Goal: Task Accomplishment & Management: Use online tool/utility

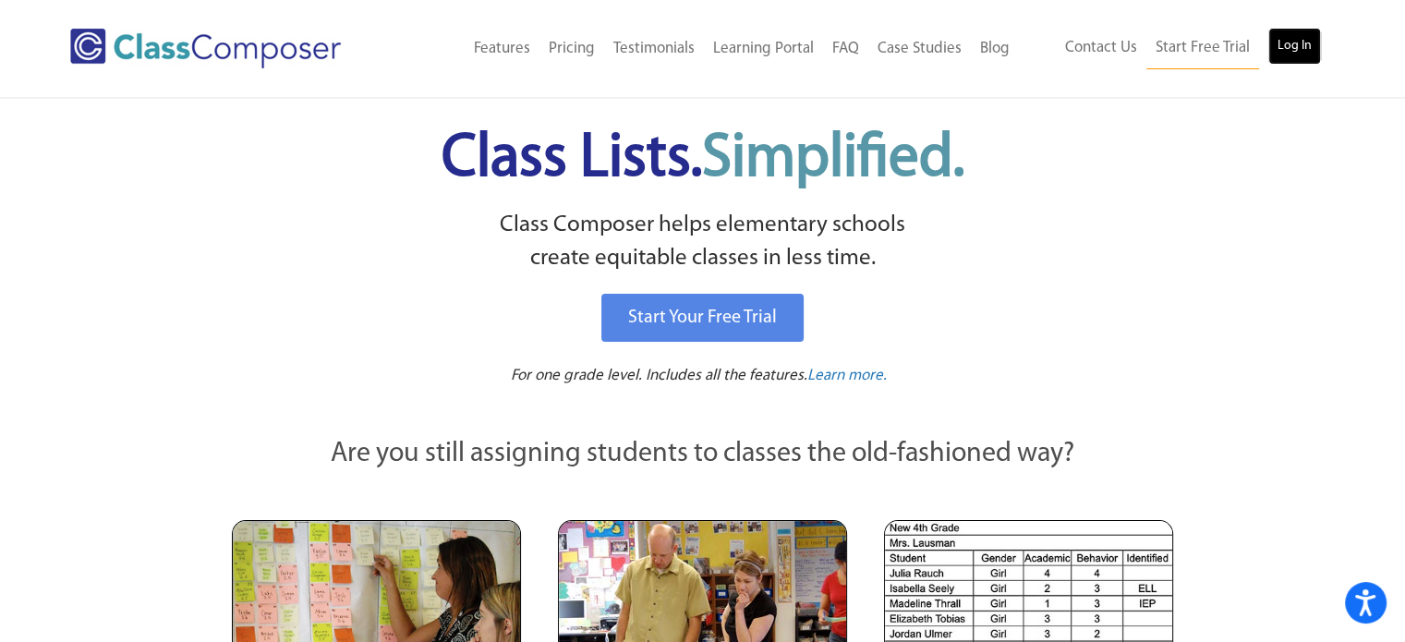
click at [1287, 41] on link "Log In" at bounding box center [1294, 46] width 53 height 37
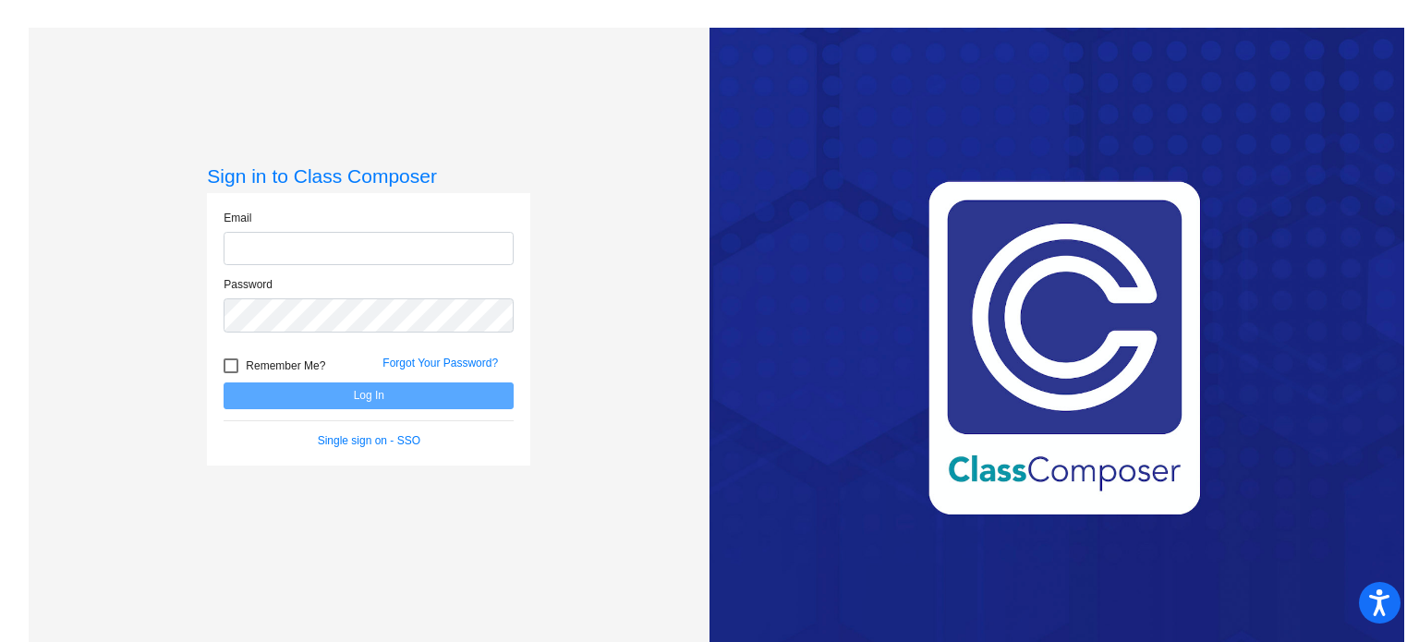
type input "[EMAIL_ADDRESS][DOMAIN_NAME]"
click at [452, 394] on button "Log In" at bounding box center [369, 395] width 290 height 27
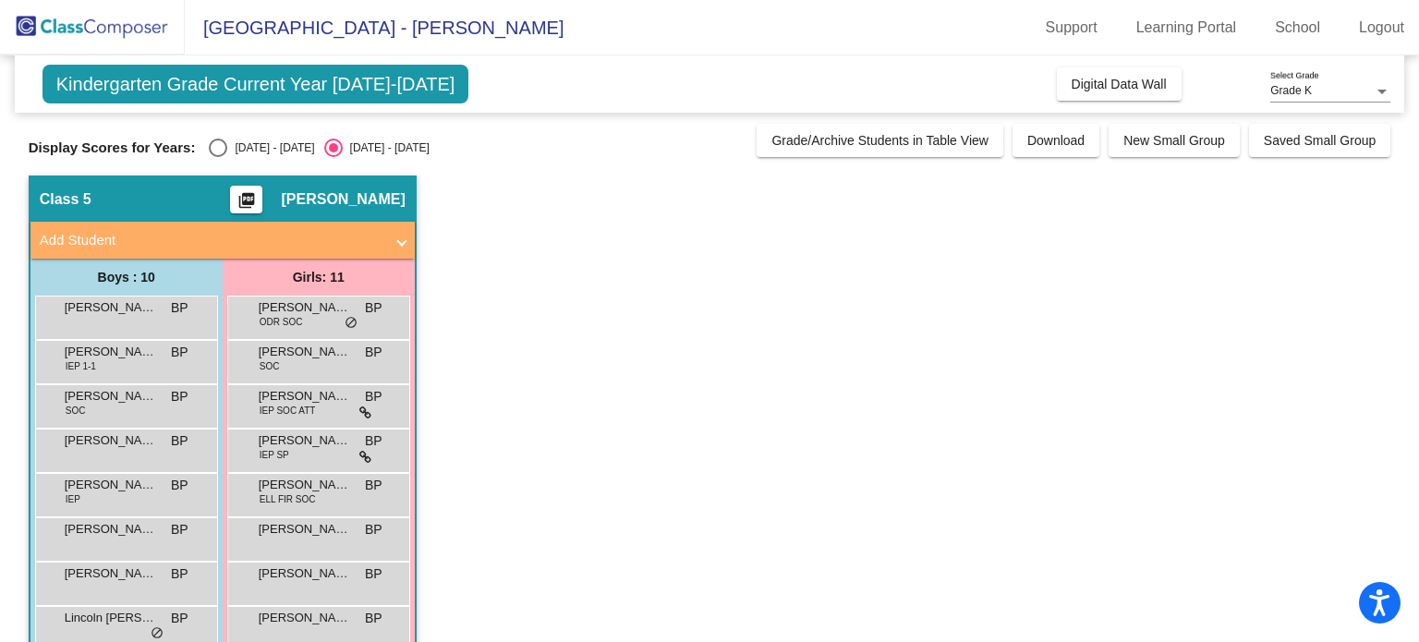
click at [218, 147] on div "Select an option" at bounding box center [218, 148] width 18 height 18
click at [218, 157] on input "2024 - 2025" at bounding box center [217, 157] width 1 height 1
radio input "true"
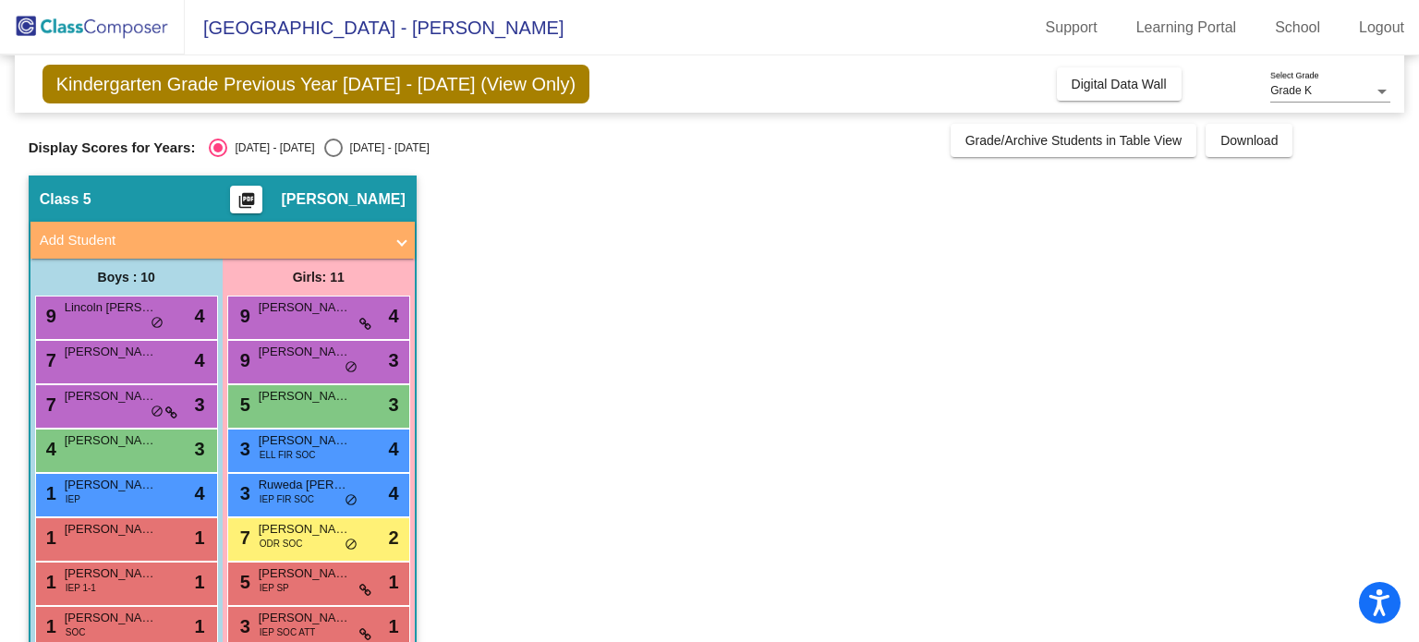
click at [324, 145] on div "Select an option" at bounding box center [333, 148] width 18 height 18
click at [333, 157] on input "2025 - 2026" at bounding box center [333, 157] width 1 height 1
radio input "true"
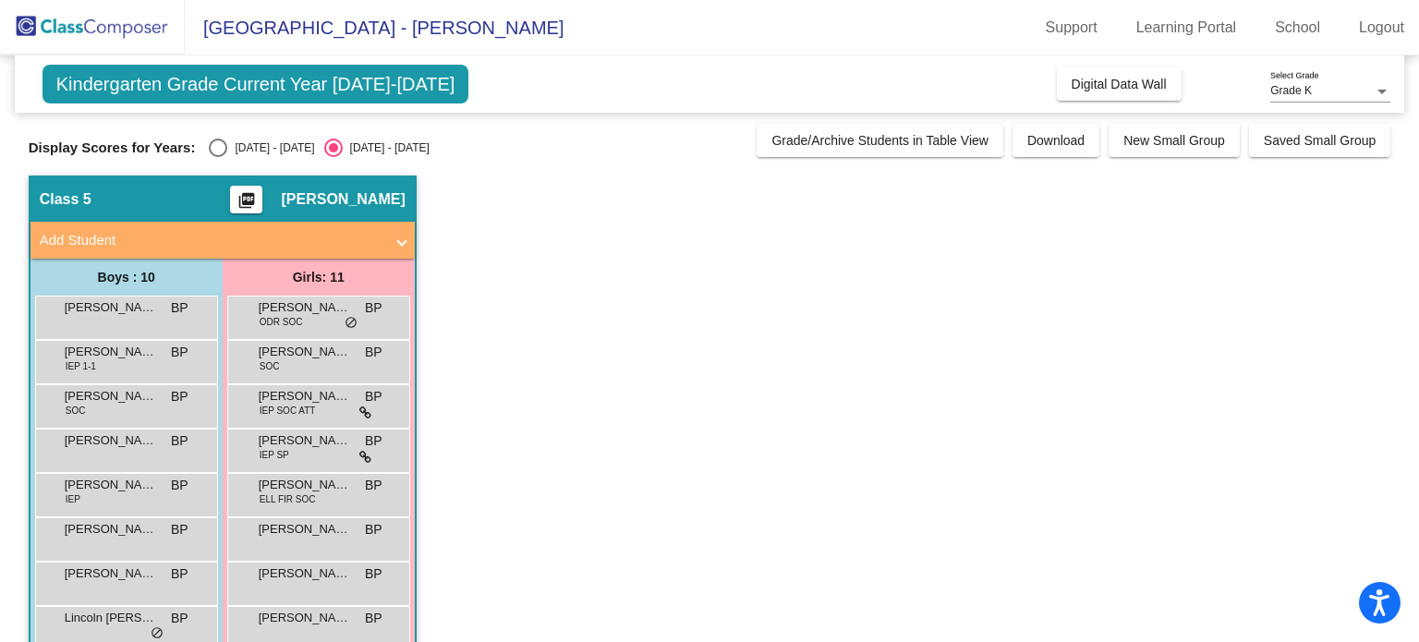
click at [261, 89] on span "Kindergarten Grade Current Year 2025-2026" at bounding box center [255, 84] width 427 height 39
click at [1375, 95] on div at bounding box center [1382, 91] width 17 height 13
click at [1375, 95] on span "Grade K" at bounding box center [1330, 91] width 120 height 33
click at [384, 85] on span "Kindergarten Grade Current Year 2025-2026" at bounding box center [255, 84] width 427 height 39
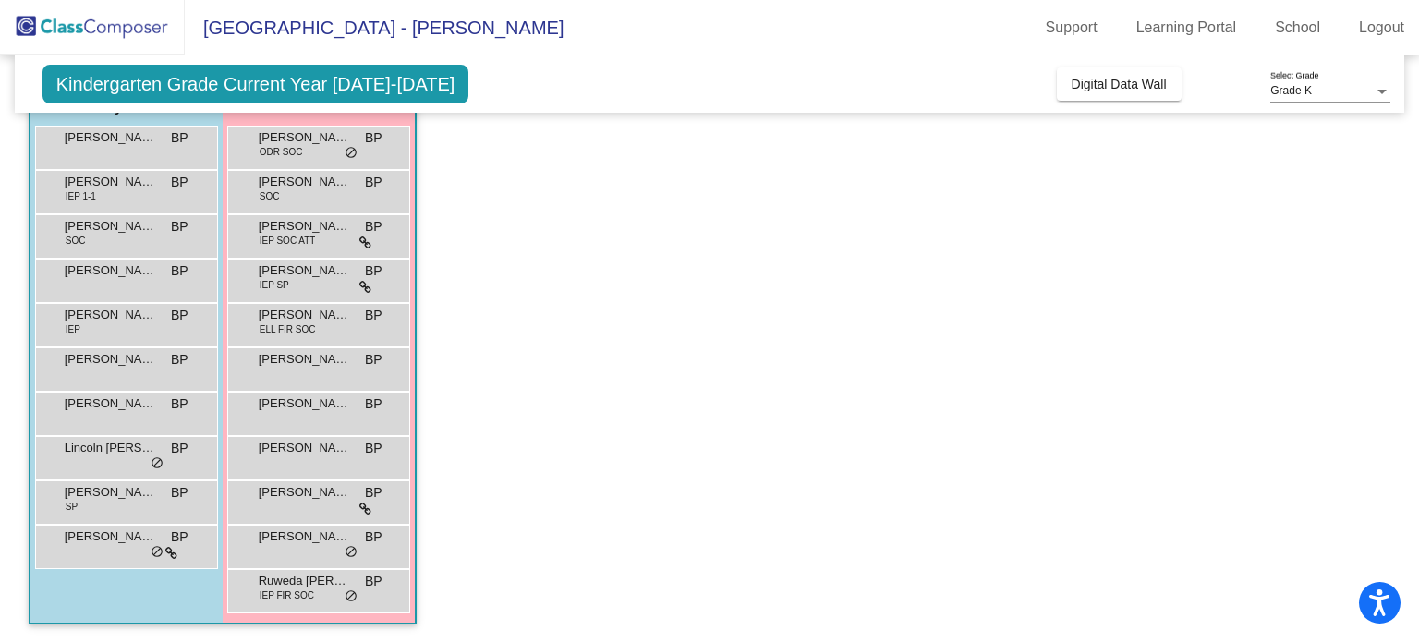
click at [588, 494] on app-classroom "Class 5 picture_as_pdf Bridget Powell Add Student First Name Last Name Student …" at bounding box center [710, 324] width 1363 height 637
